Goal: Check status: Check status

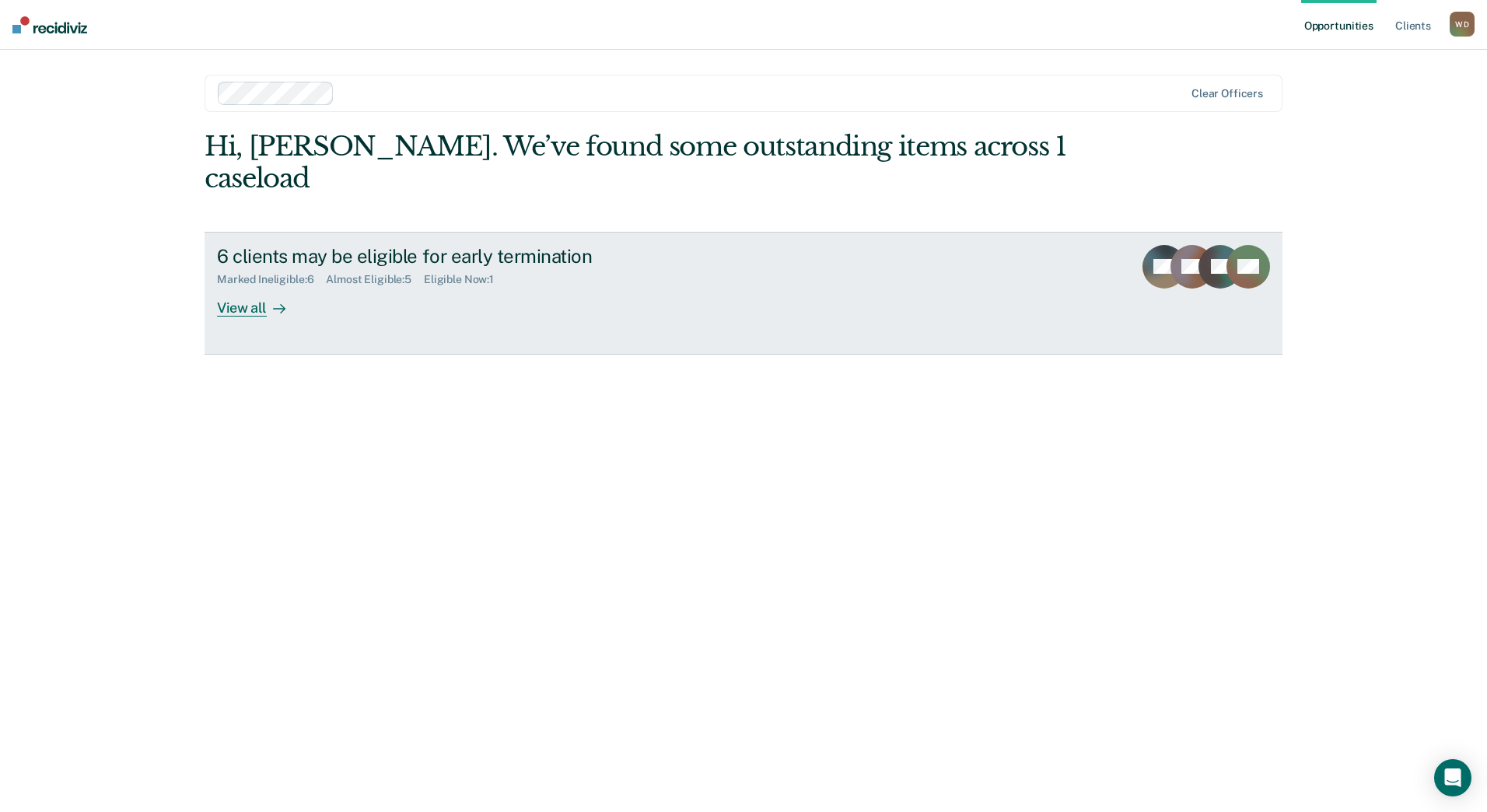
click at [455, 263] on div "6 clients may be eligible for early termination Marked Ineligible : 6 Almost El…" at bounding box center [509, 280] width 584 height 72
